Goal: Information Seeking & Learning: Find specific page/section

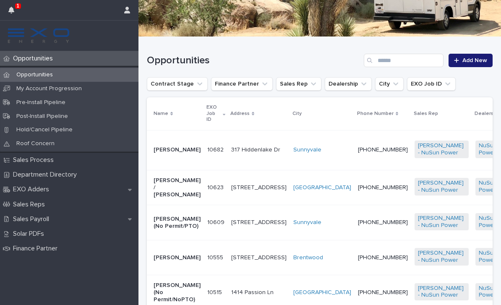
scroll to position [132, 0]
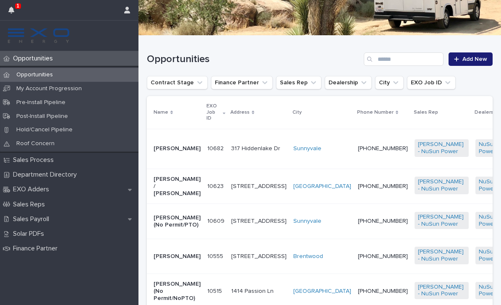
click at [216, 225] on p "10609" at bounding box center [216, 220] width 19 height 9
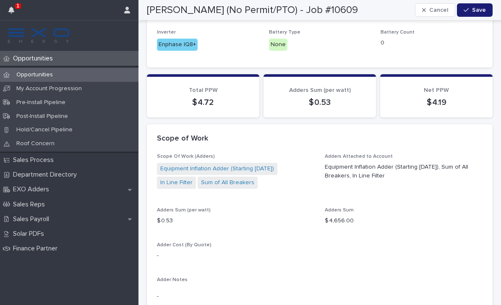
scroll to position [686, 0]
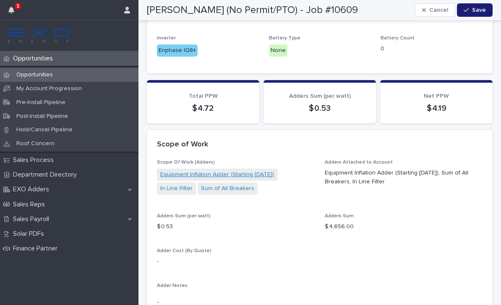
click at [244, 170] on link "Equipment Inflation Adder (Starting [DATE])" at bounding box center [217, 174] width 114 height 9
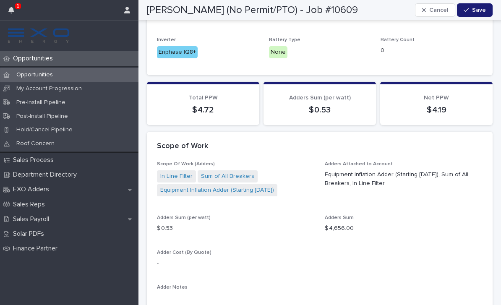
scroll to position [699, 0]
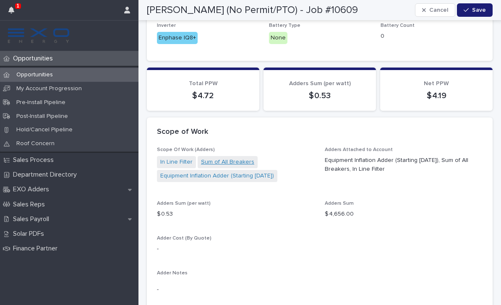
click at [232, 158] on link "Sum of All Breakers" at bounding box center [227, 162] width 53 height 9
